Goal: Task Accomplishment & Management: Manage account settings

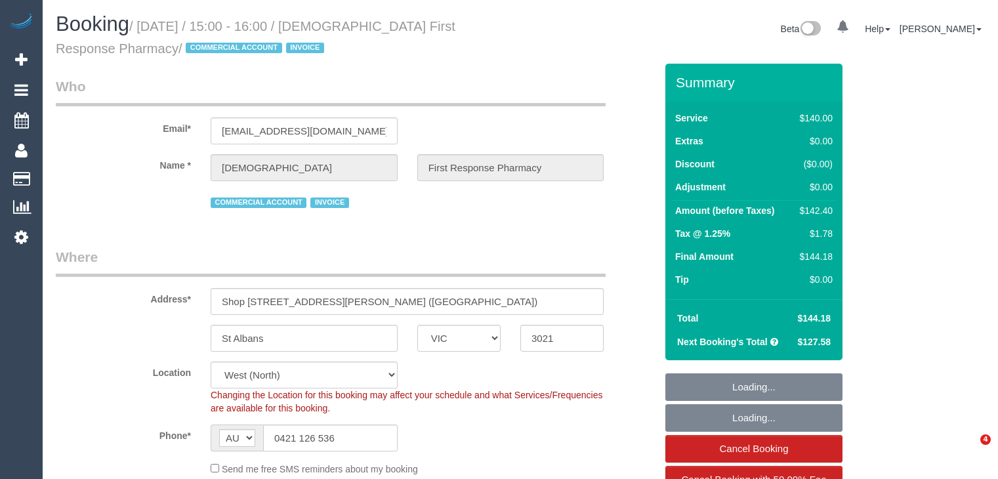
select select "VIC"
select select "number:28"
select select "number:14"
select select "number:19"
select select "number:25"
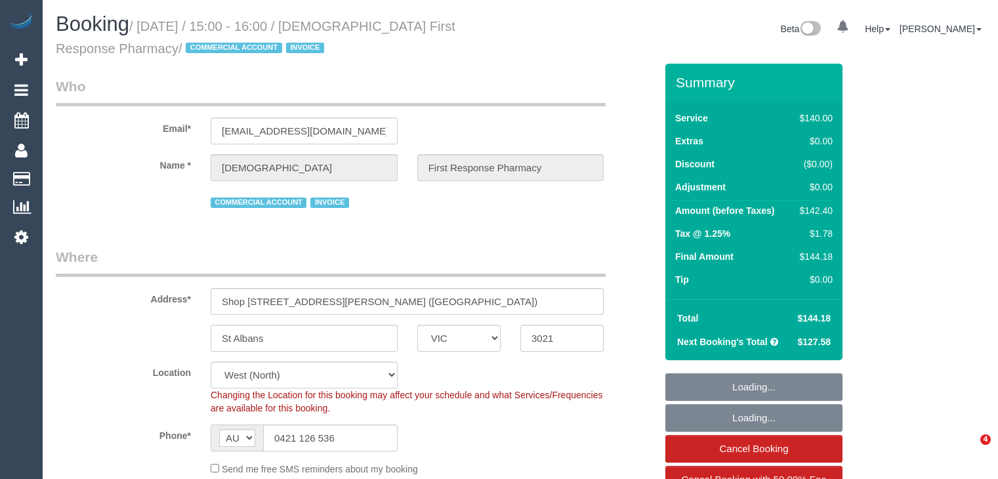
select select "number:35"
select select "number:26"
select select "object:1426"
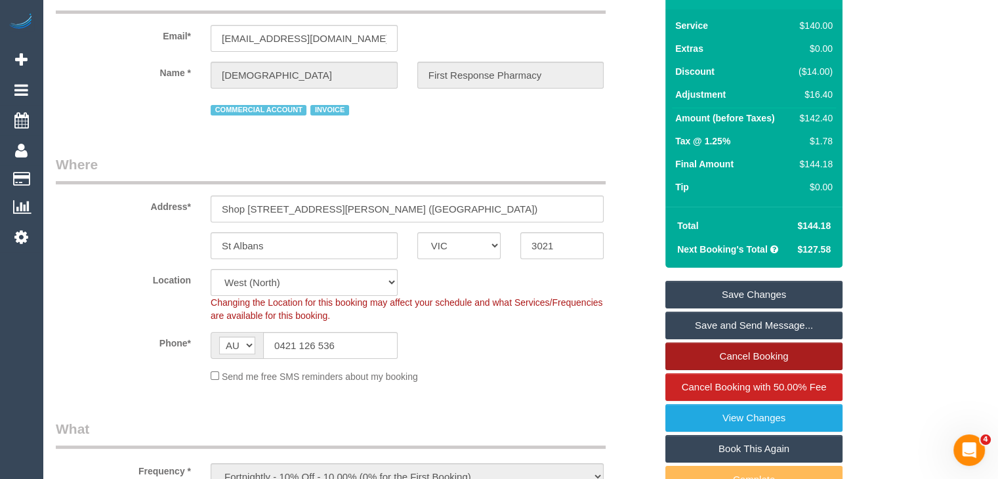
scroll to position [131, 0]
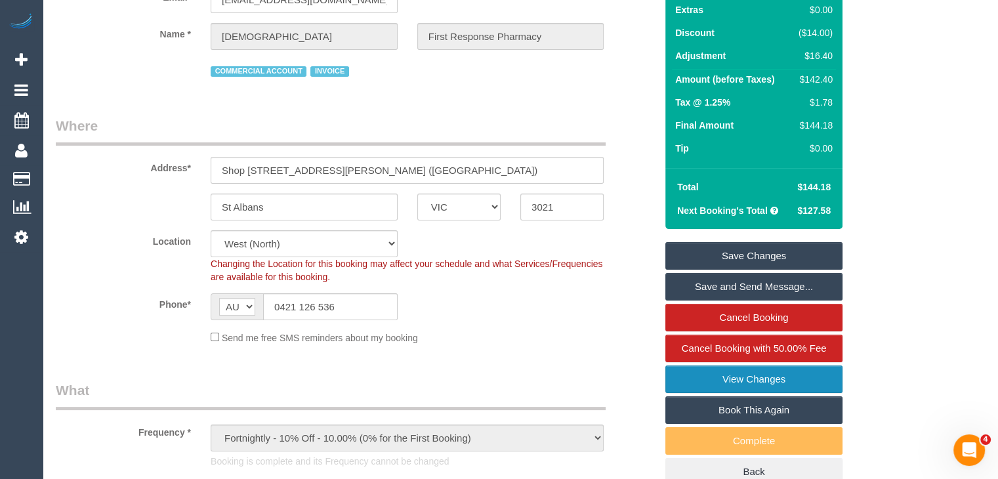
click at [734, 376] on link "View Changes" at bounding box center [753, 379] width 177 height 28
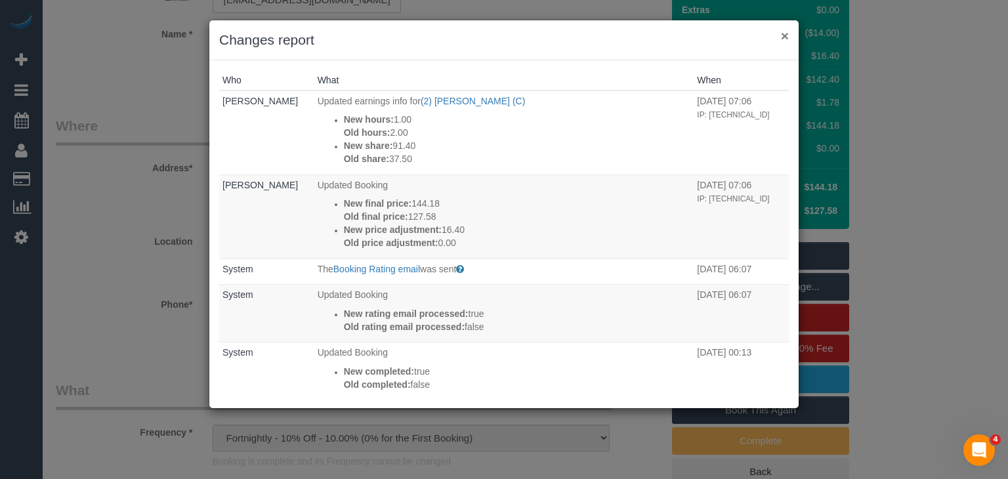
click at [787, 31] on button "×" at bounding box center [785, 36] width 8 height 14
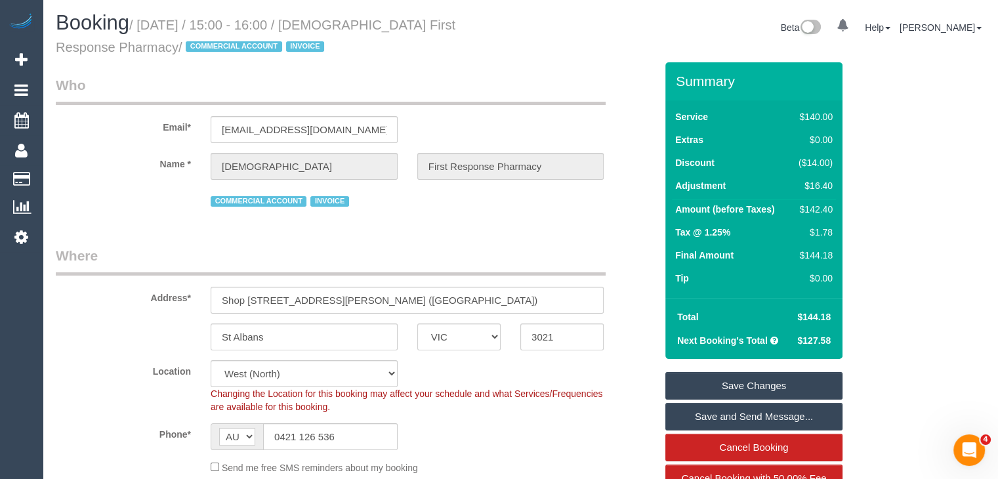
scroll to position [0, 0]
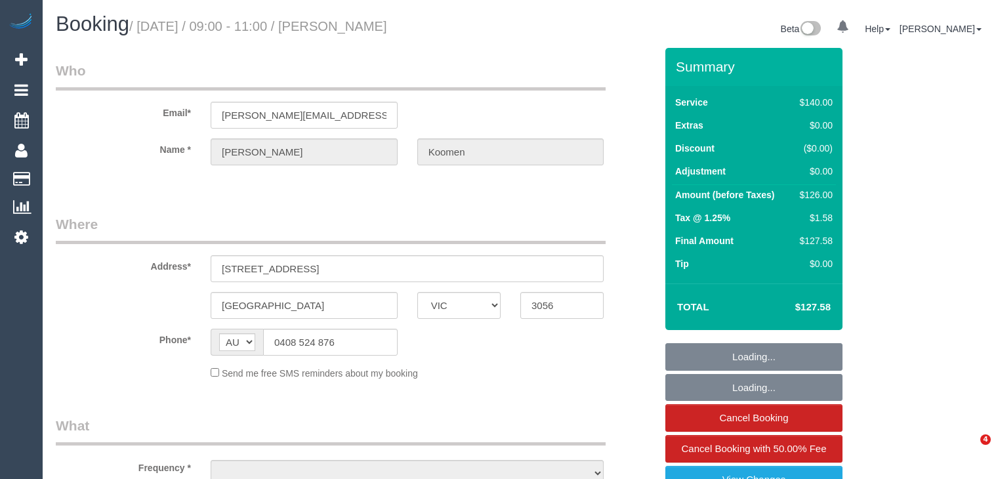
select select "VIC"
select select "object:576"
select select "string:stripe-pm_1OatWS2GScqysDRVv2bSzkxK"
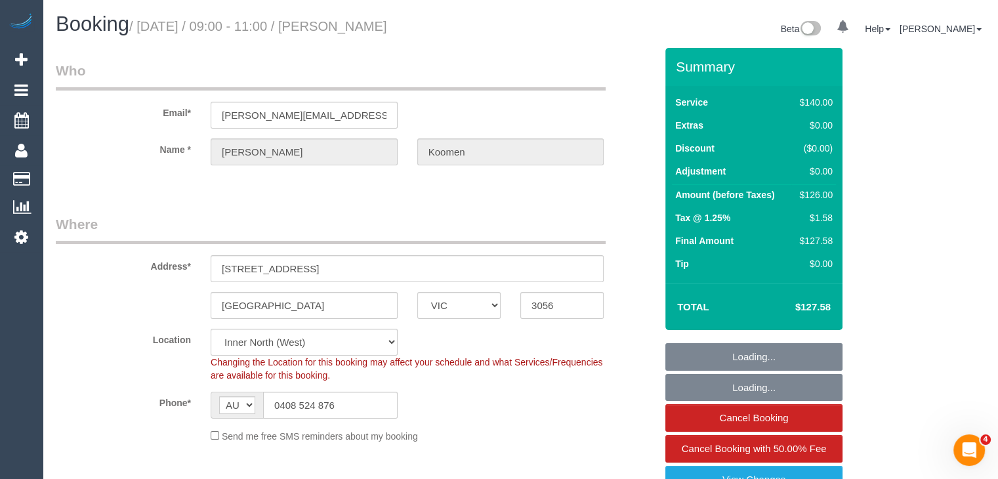
select select "number:28"
select select "number:16"
select select "number:18"
select select "number:24"
select select "number:35"
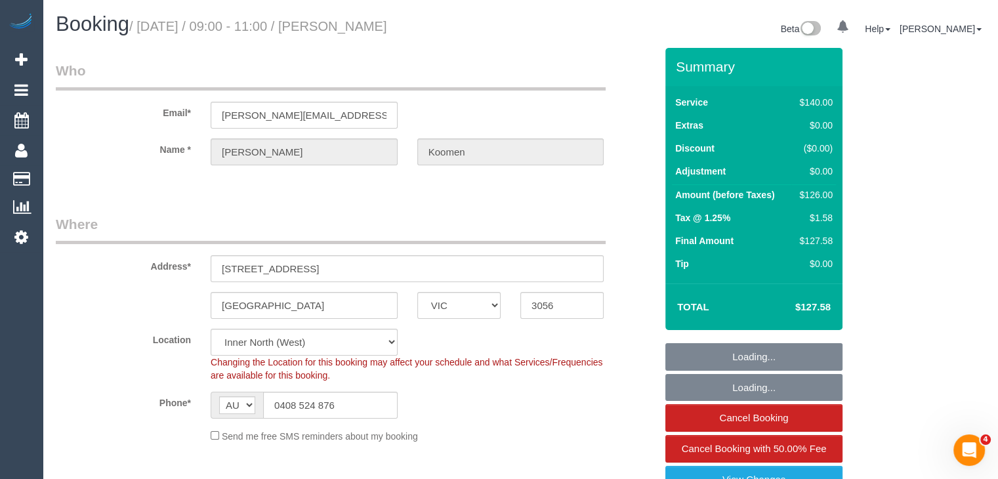
select select "number:13"
select select "object:729"
select select "spot1"
